Goal: Ask a question

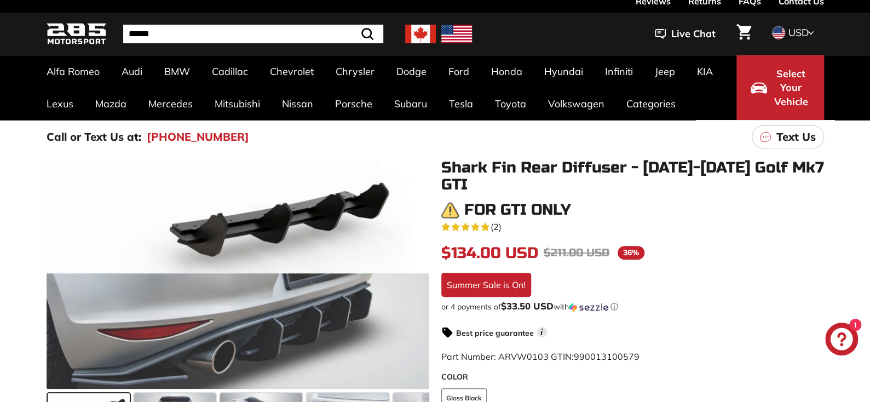
scroll to position [28, 0]
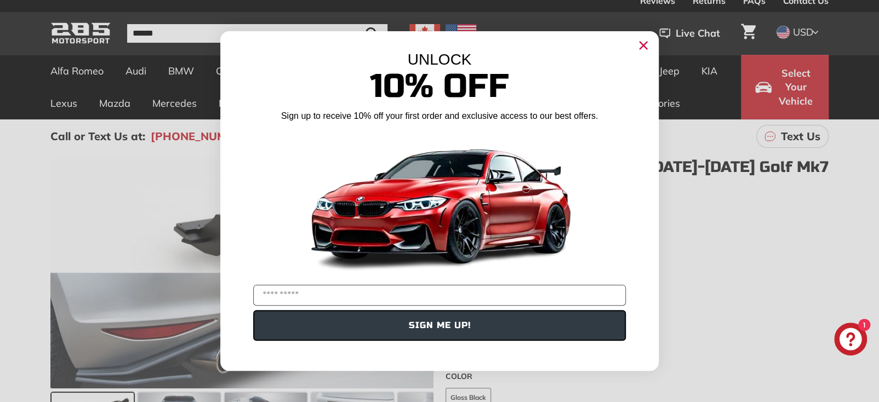
click at [639, 47] on circle "Close dialog" at bounding box center [643, 45] width 16 height 16
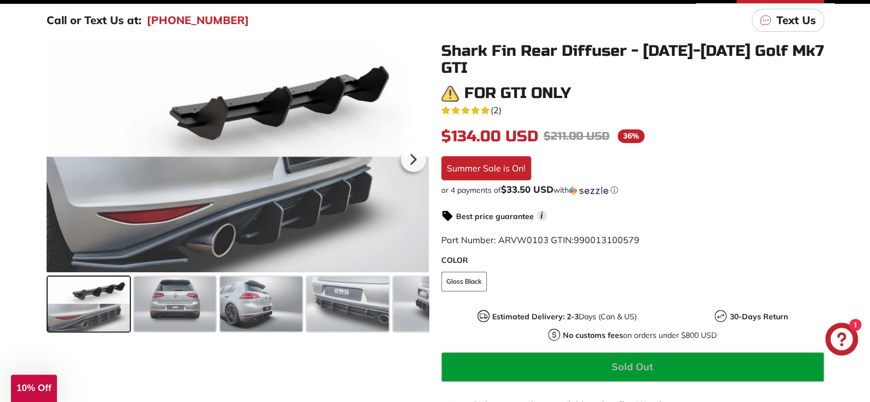
scroll to position [146, 0]
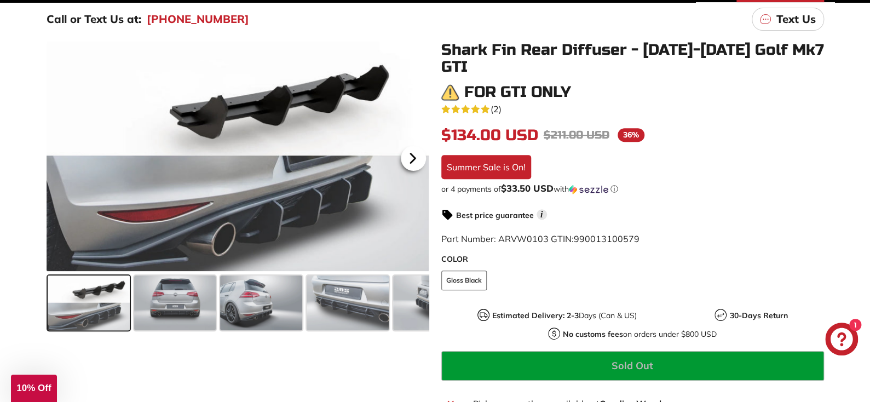
click at [409, 158] on icon at bounding box center [412, 158] width 25 height 25
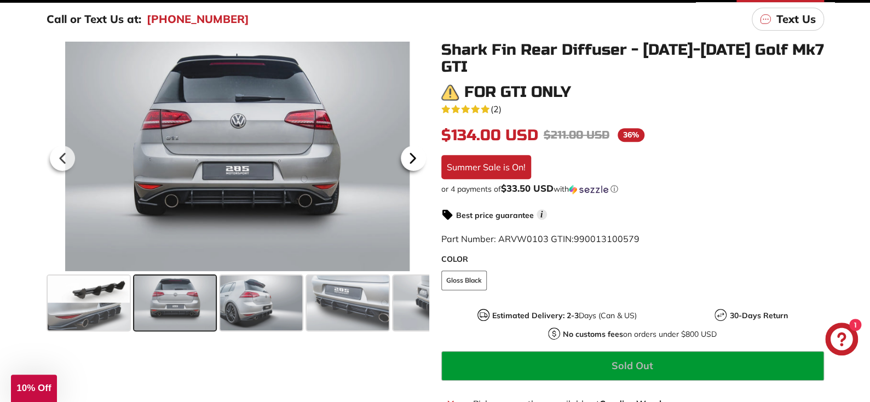
click at [409, 158] on icon at bounding box center [412, 158] width 25 height 25
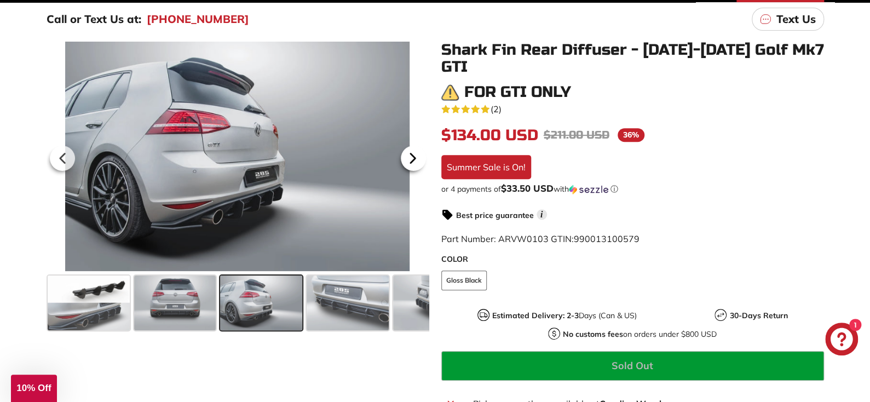
click at [409, 158] on icon at bounding box center [412, 158] width 25 height 25
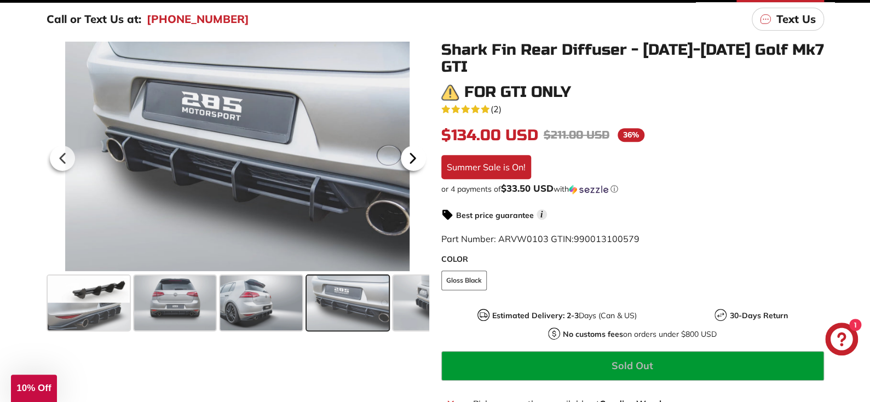
click at [409, 158] on icon at bounding box center [412, 158] width 25 height 25
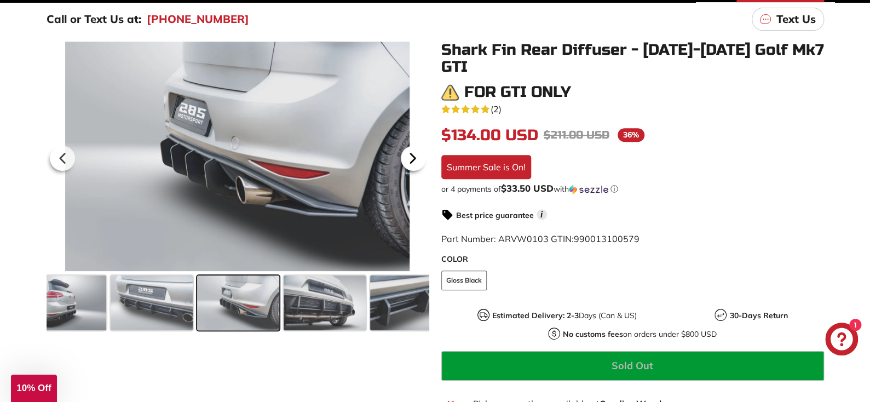
scroll to position [0, 197]
click at [409, 158] on icon at bounding box center [412, 158] width 25 height 25
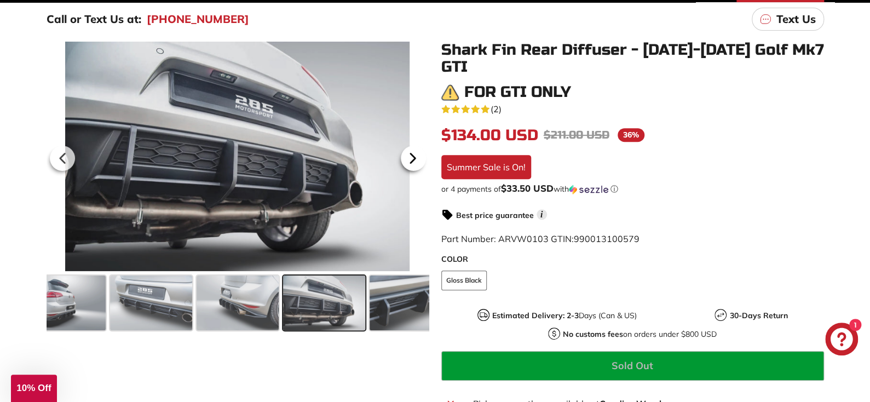
click at [409, 158] on icon at bounding box center [412, 158] width 25 height 25
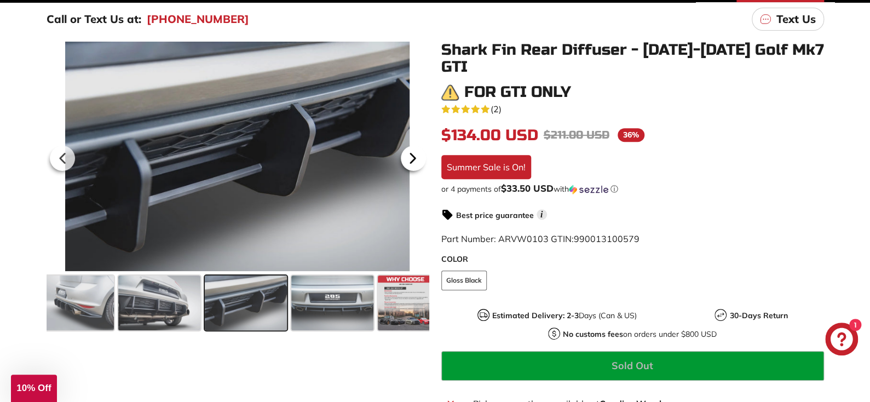
scroll to position [0, 367]
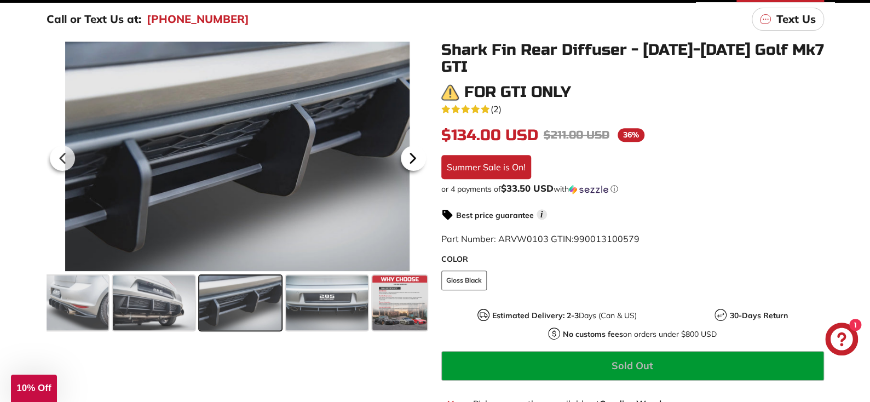
click at [409, 158] on icon at bounding box center [412, 158] width 25 height 25
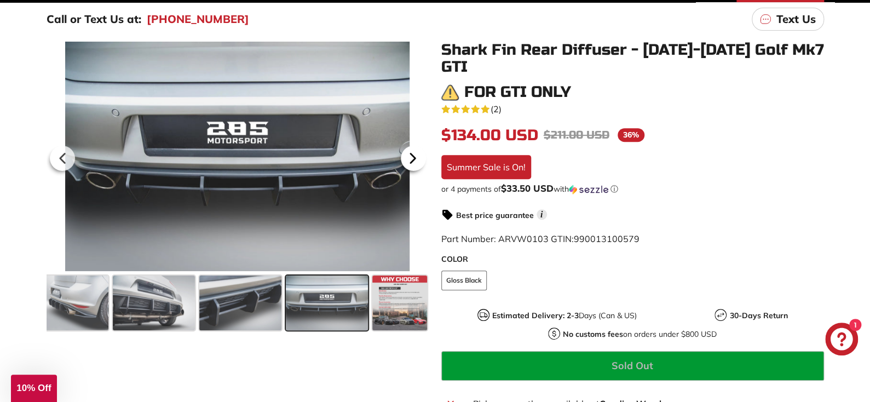
click at [409, 158] on icon at bounding box center [412, 158] width 25 height 25
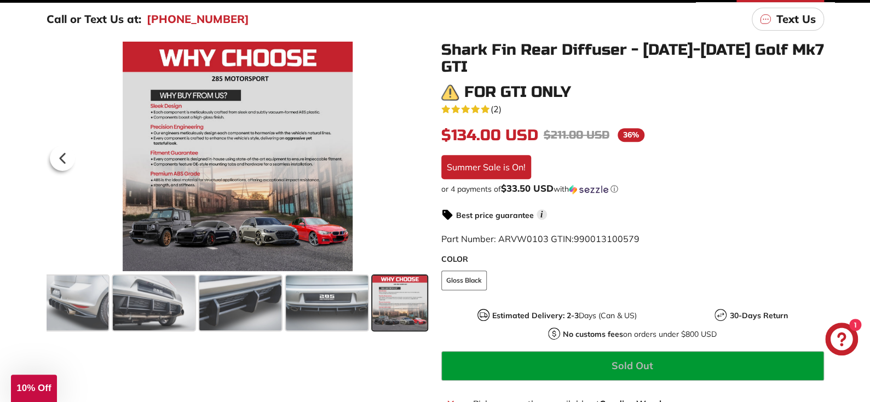
click at [409, 158] on div at bounding box center [237, 157] width 383 height 230
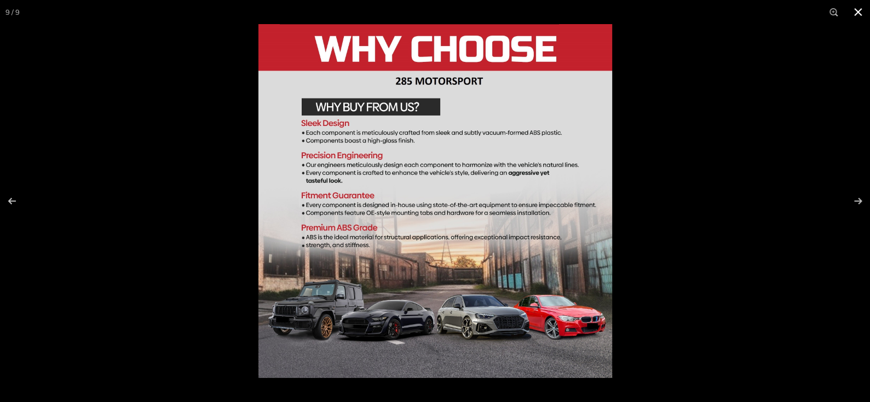
click at [859, 12] on button at bounding box center [858, 12] width 24 height 24
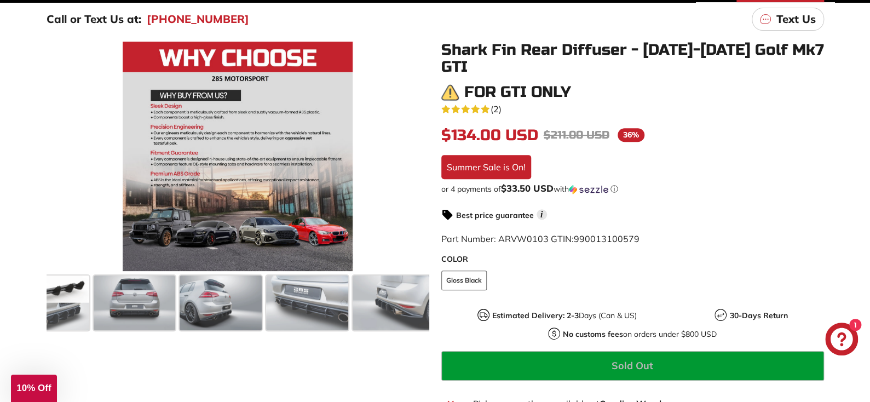
scroll to position [0, 0]
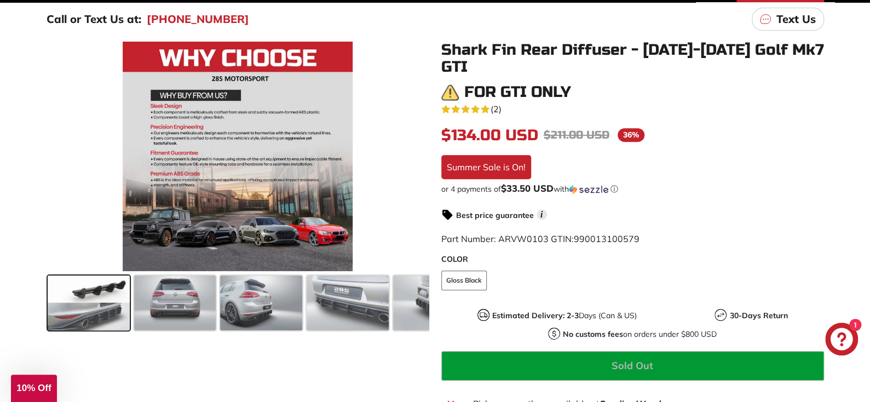
click at [85, 319] on span at bounding box center [89, 303] width 82 height 55
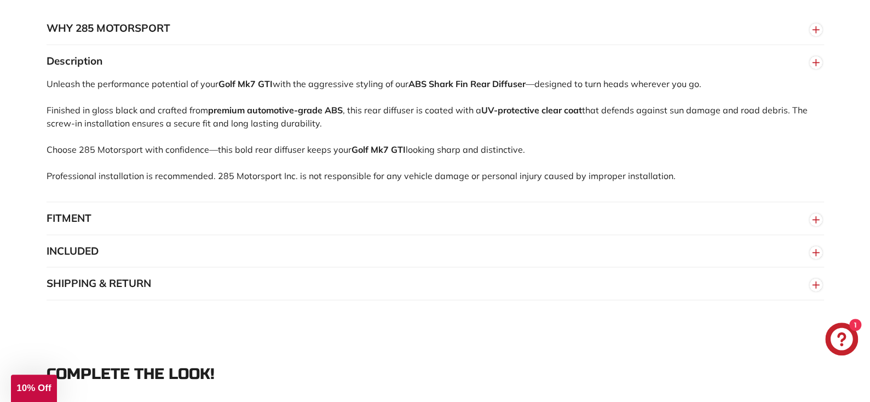
scroll to position [623, 0]
click at [512, 234] on button "INCLUDED" at bounding box center [436, 250] width 778 height 33
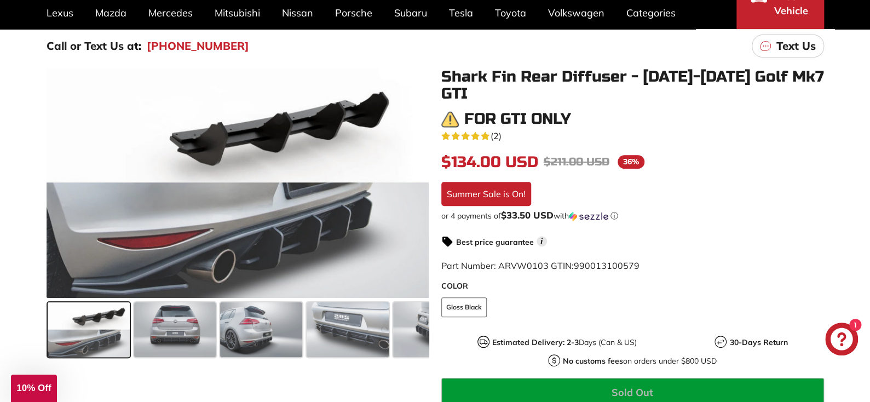
scroll to position [119, 0]
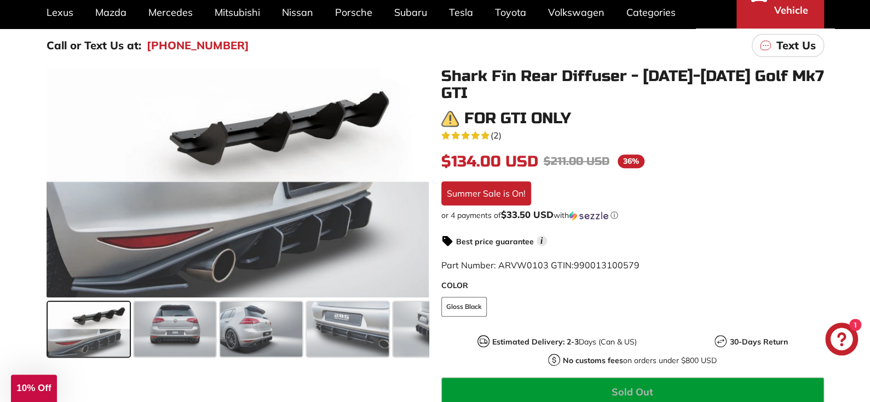
click at [775, 47] on link "Text Us" at bounding box center [788, 45] width 72 height 23
click at [788, 50] on p "Text Us" at bounding box center [796, 45] width 39 height 16
click at [843, 341] on icon "Chat window" at bounding box center [842, 339] width 22 height 22
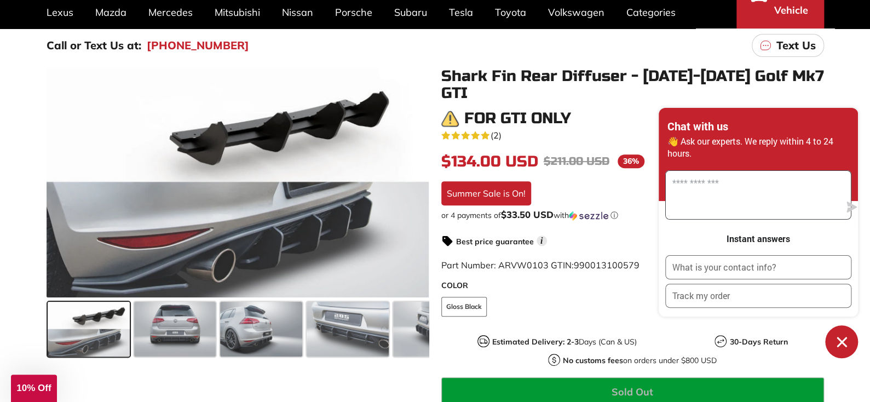
click at [762, 200] on textarea "Message us" at bounding box center [753, 195] width 174 height 48
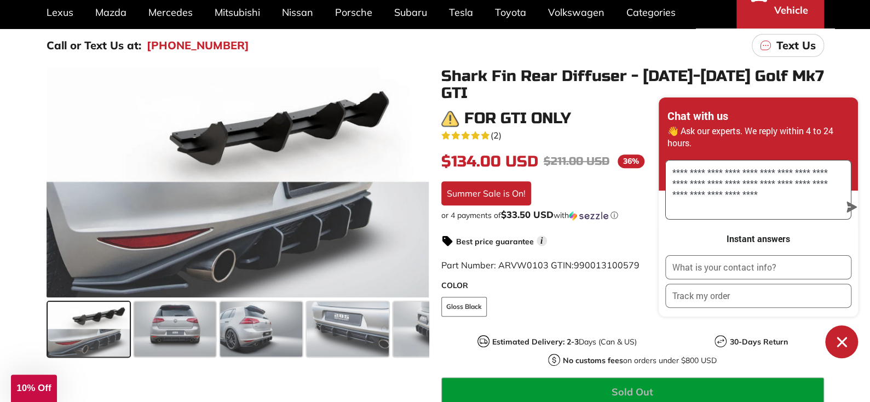
type textarea "**********"
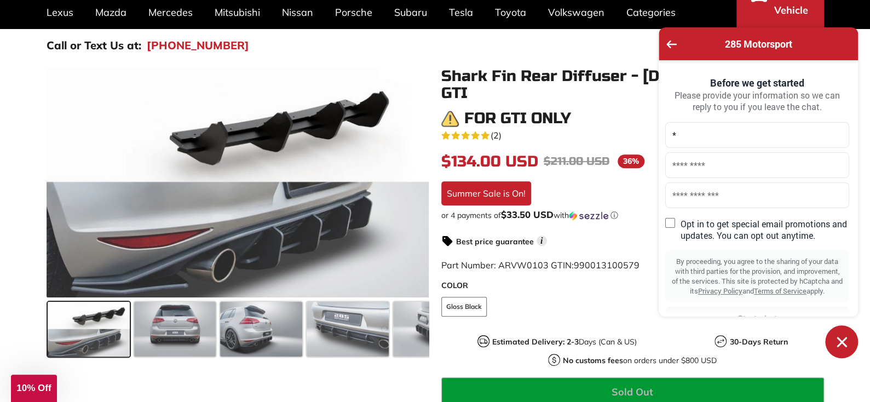
type input "******"
type input "**********"
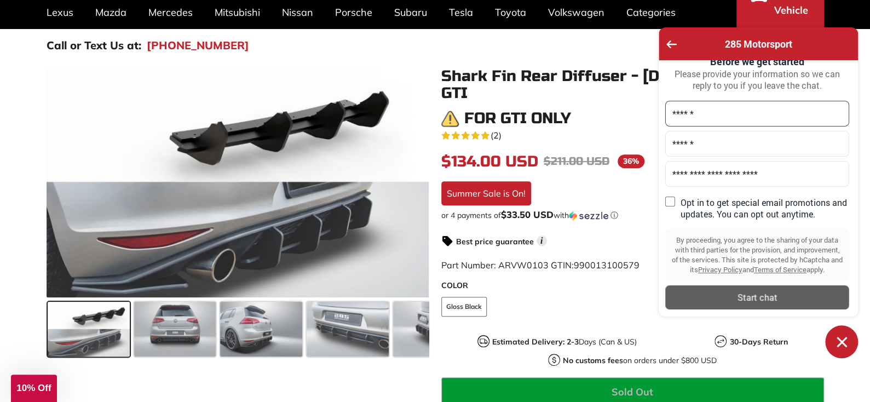
click at [713, 300] on div "Start chat" at bounding box center [757, 297] width 171 height 12
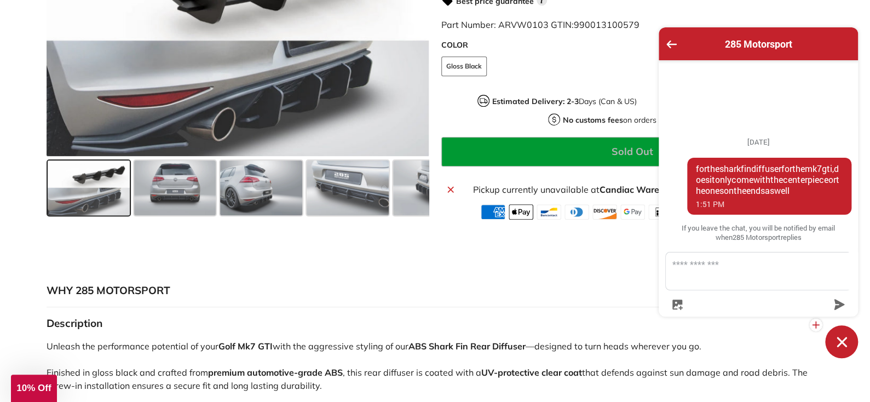
scroll to position [360, 0]
